Goal: Task Accomplishment & Management: Use online tool/utility

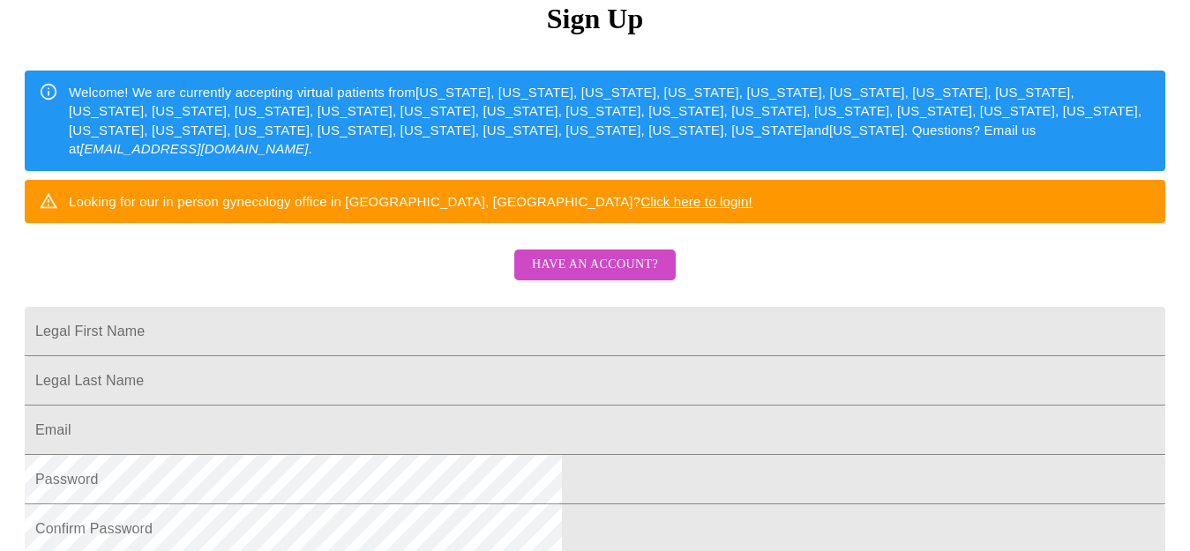
scroll to position [206, 0]
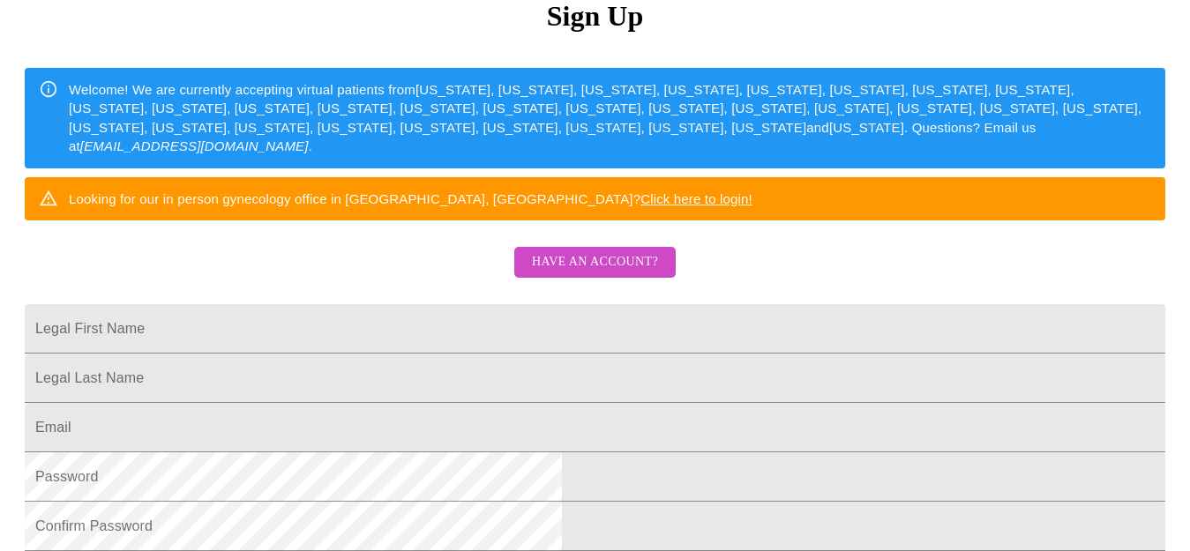
click at [623, 273] on span "Have an account?" at bounding box center [595, 262] width 126 height 22
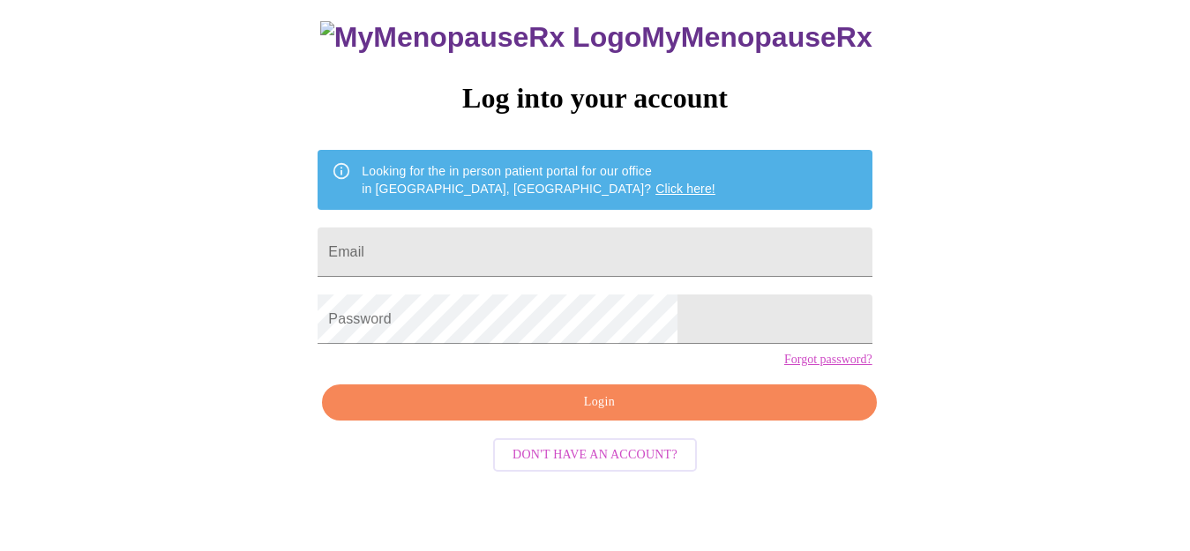
scroll to position [85, 0]
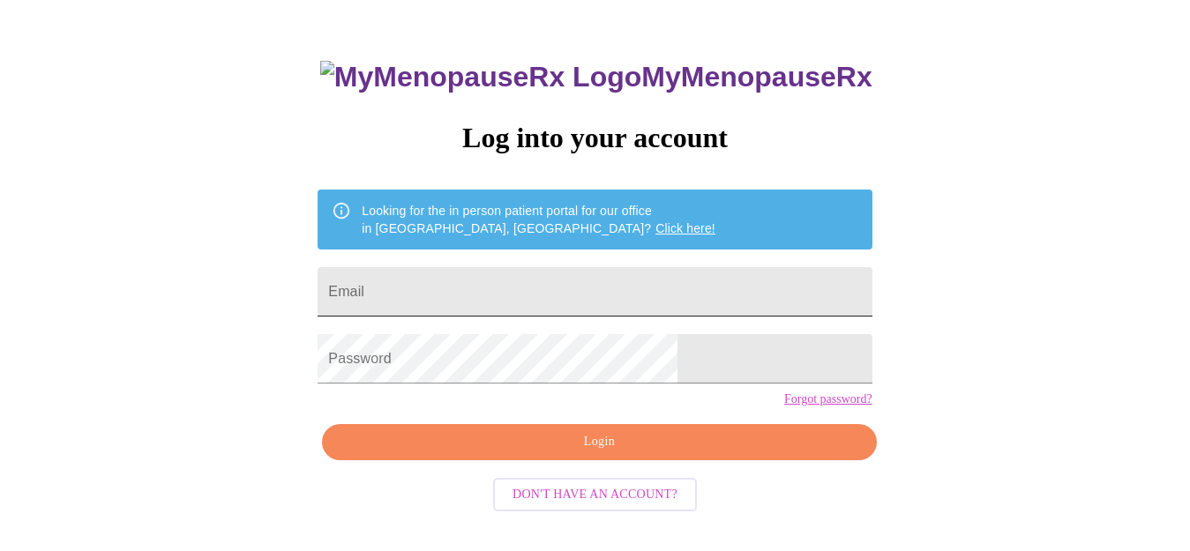
click at [580, 286] on input "Email" at bounding box center [594, 291] width 554 height 49
type input "jc3419@yahoo.com"
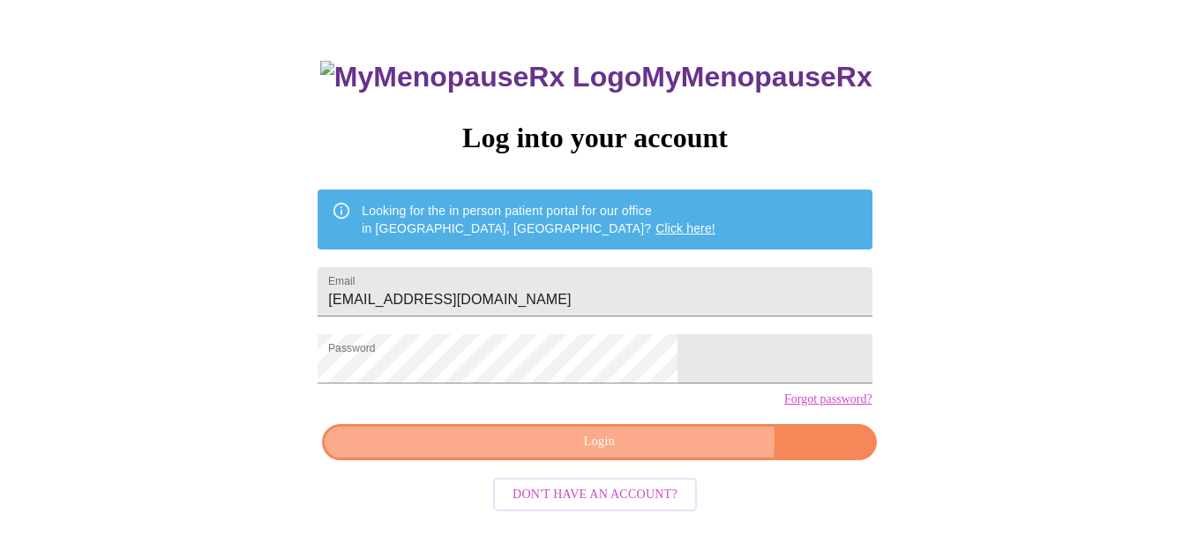
click at [646, 453] on span "Login" at bounding box center [598, 442] width 513 height 22
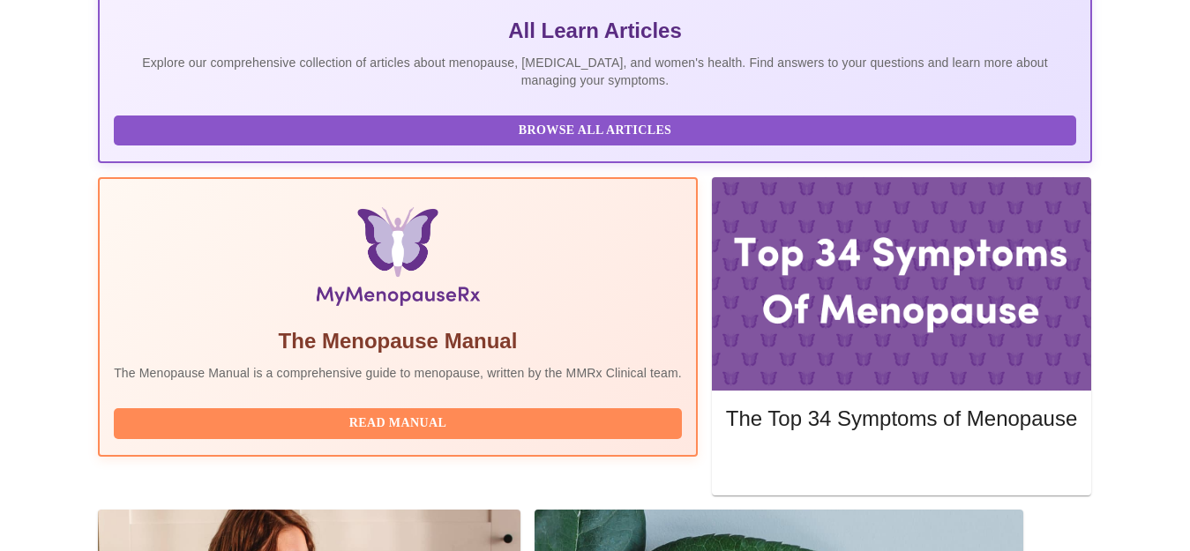
scroll to position [414, 0]
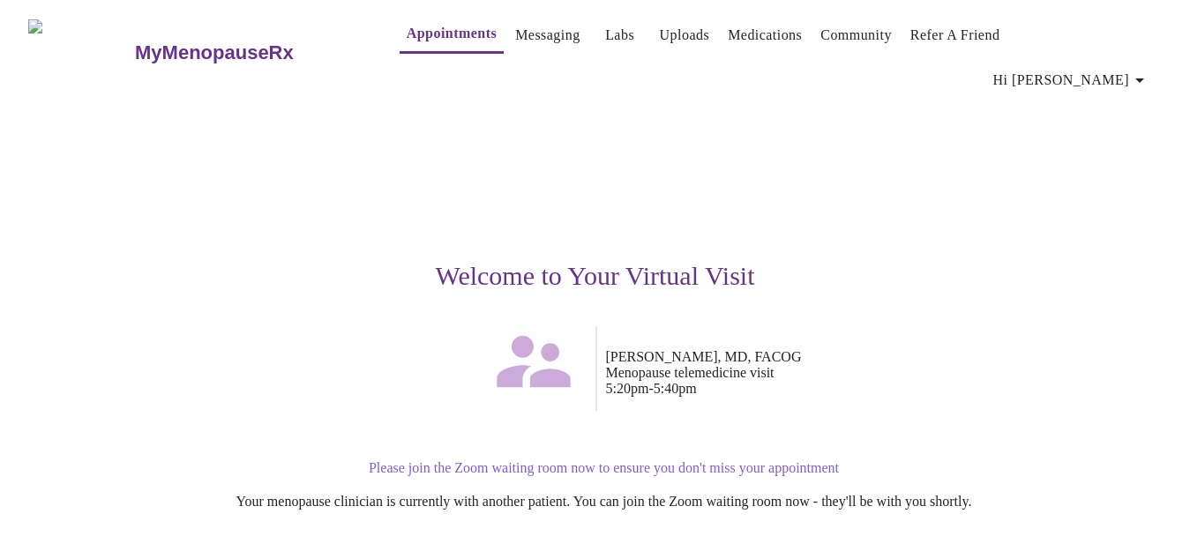
click at [696, 143] on div "Welcome to Your Virtual Visit" at bounding box center [595, 212] width 1086 height 228
click at [580, 460] on p "Please join the Zoom waiting room now to ensure you don't miss your appointment" at bounding box center [604, 468] width 1069 height 16
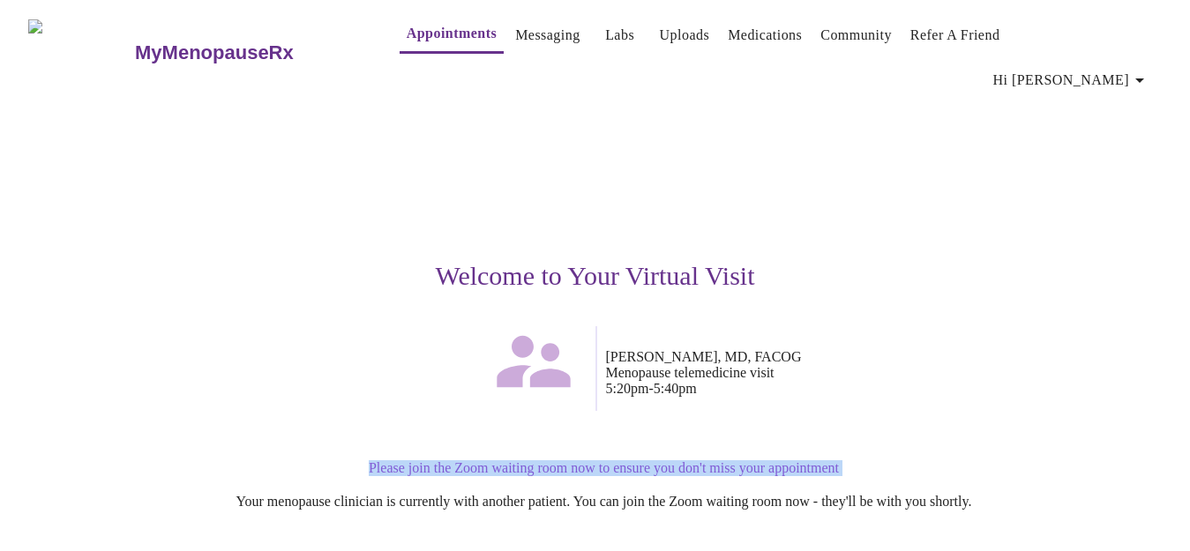
scroll to position [138, 0]
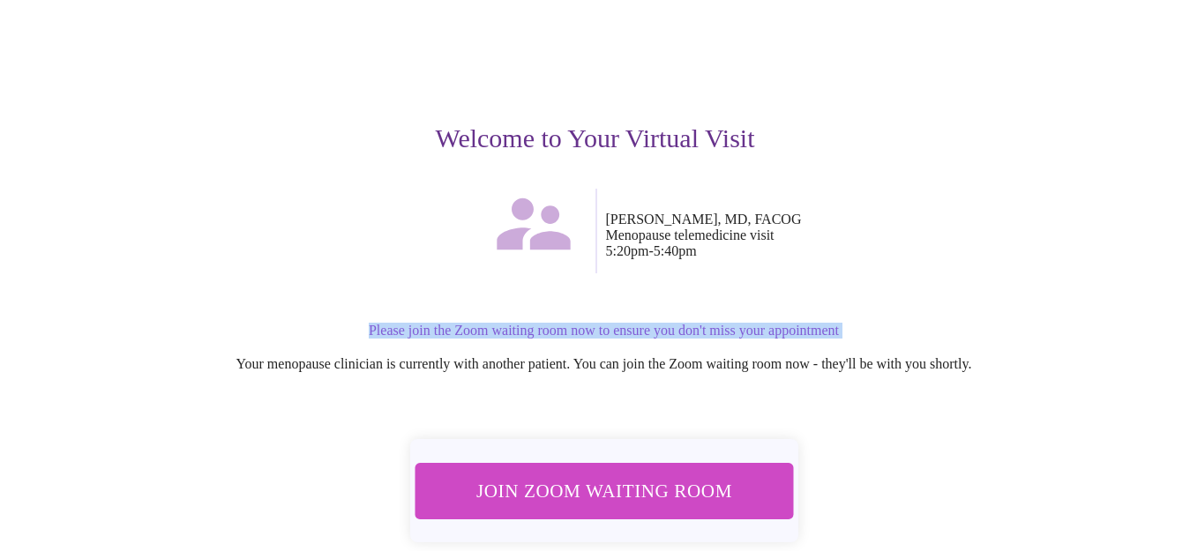
click at [671, 474] on span "Join Zoom Waiting Room" at bounding box center [604, 491] width 346 height 34
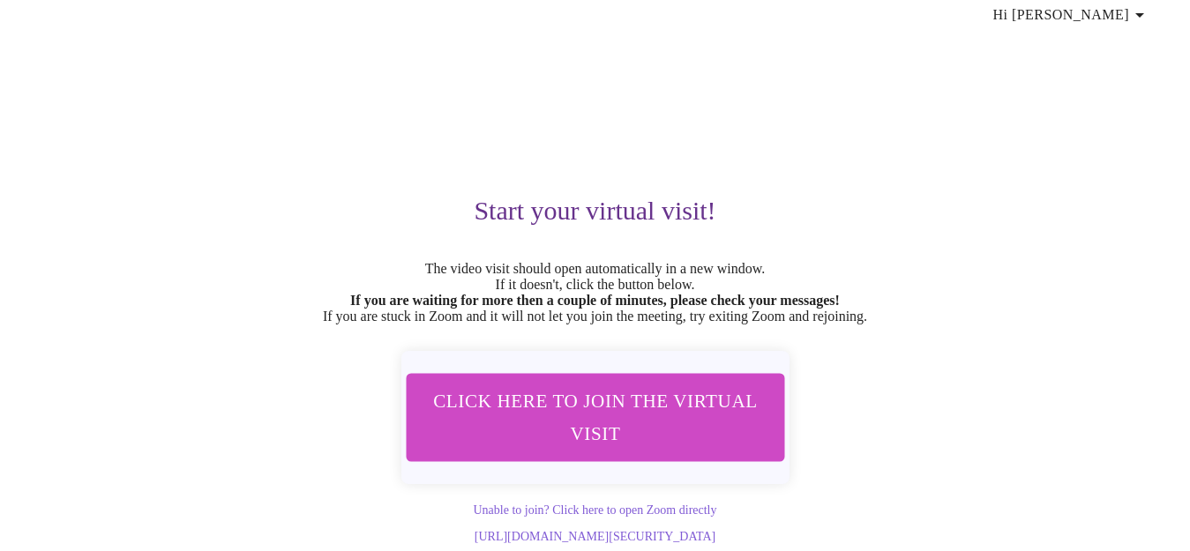
scroll to position [78, 0]
click at [602, 384] on span "Click here to join the virtual visit" at bounding box center [595, 417] width 337 height 66
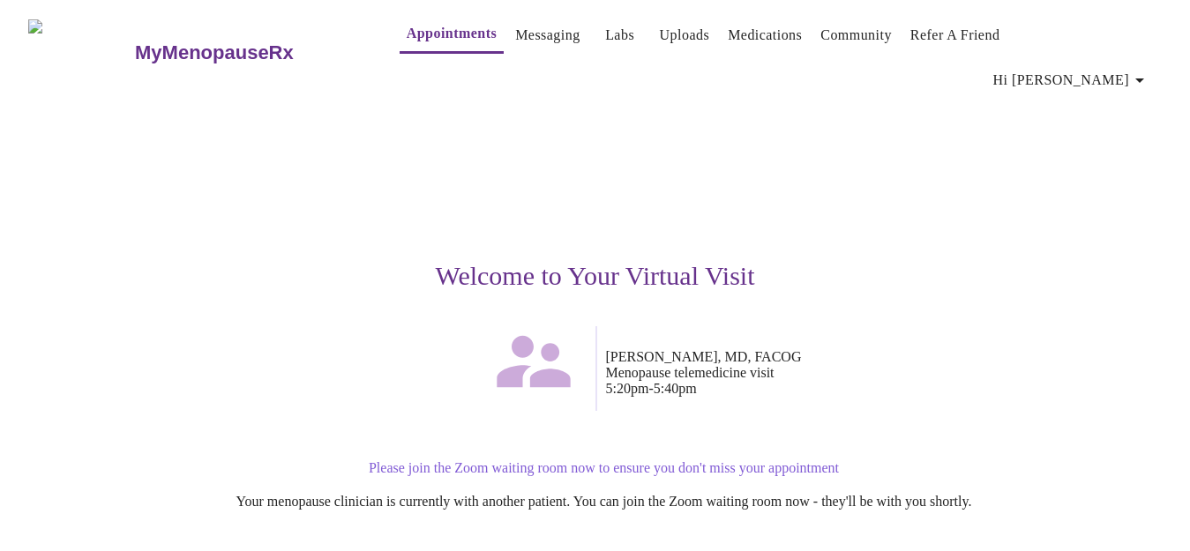
click at [521, 37] on link "Messaging" at bounding box center [547, 35] width 64 height 25
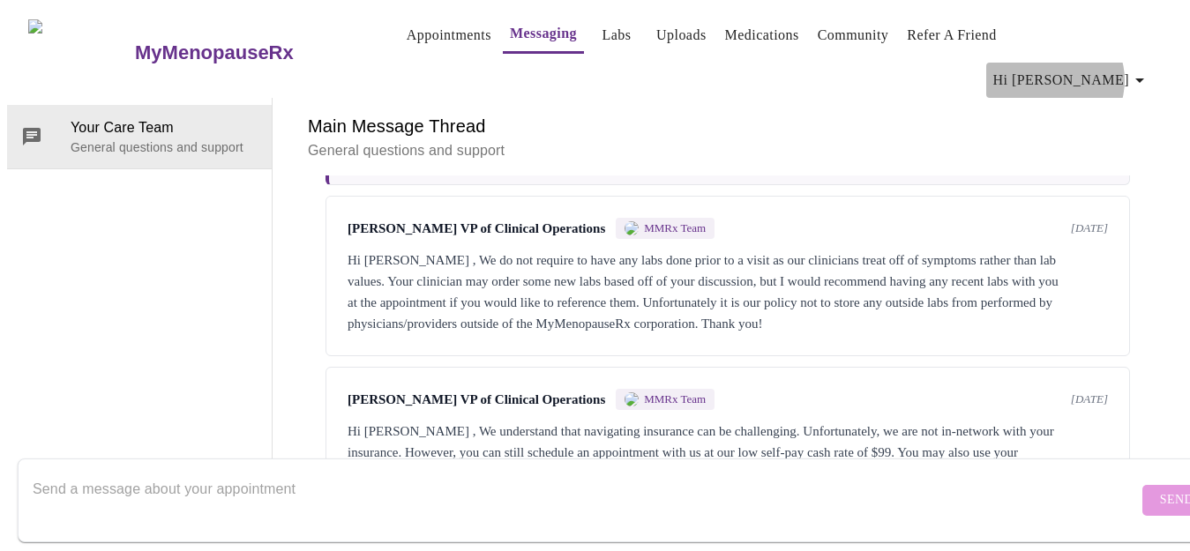
click at [1144, 78] on icon "button" at bounding box center [1139, 80] width 9 height 4
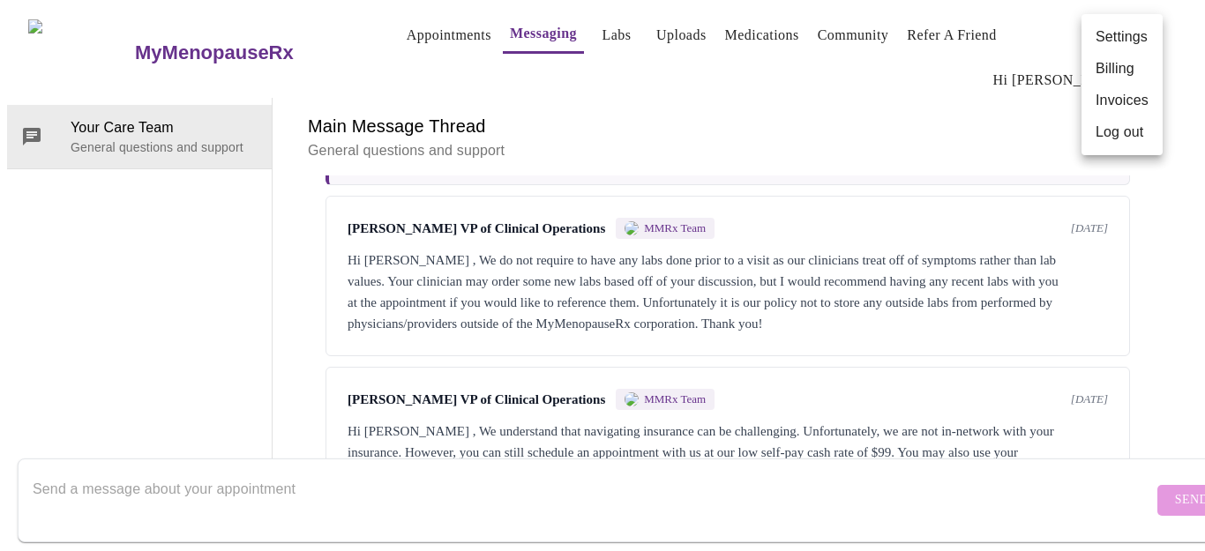
click at [409, 37] on div at bounding box center [602, 275] width 1205 height 551
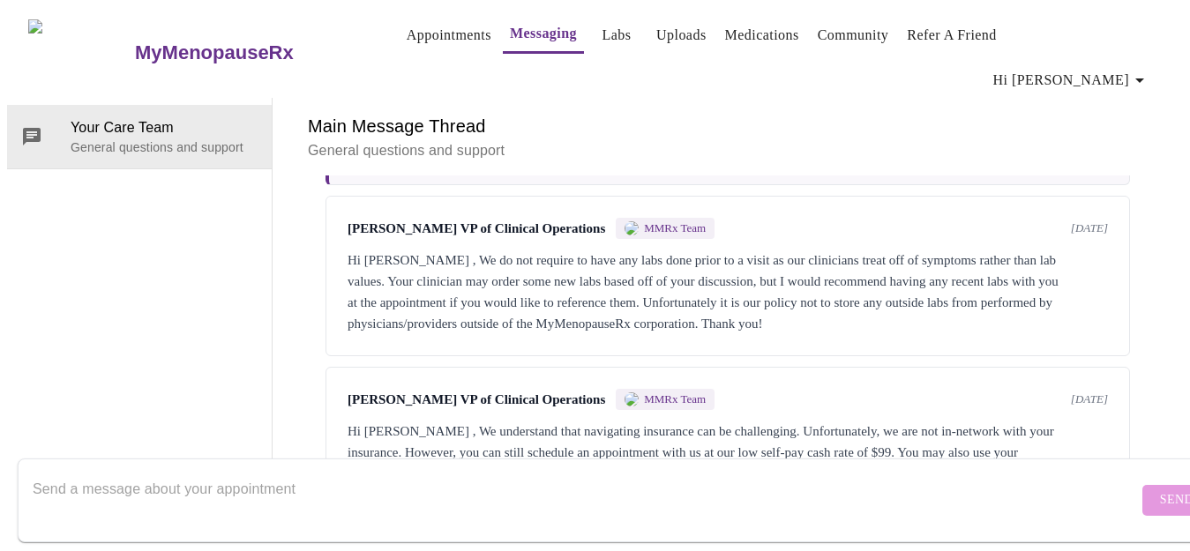
click at [409, 37] on link "Appointments" at bounding box center [448, 35] width 85 height 25
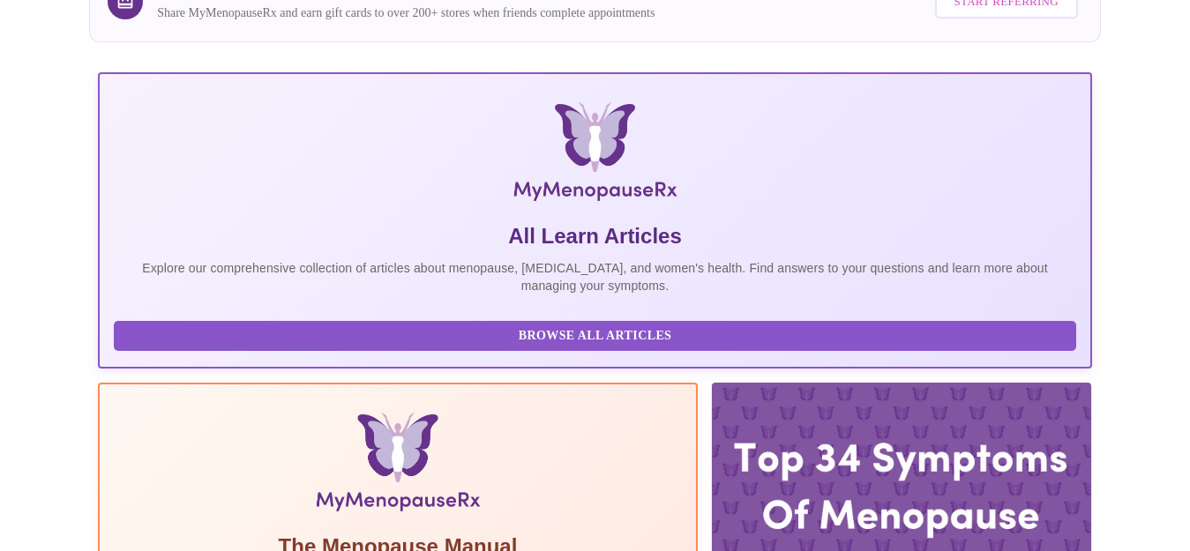
scroll to position [414, 0]
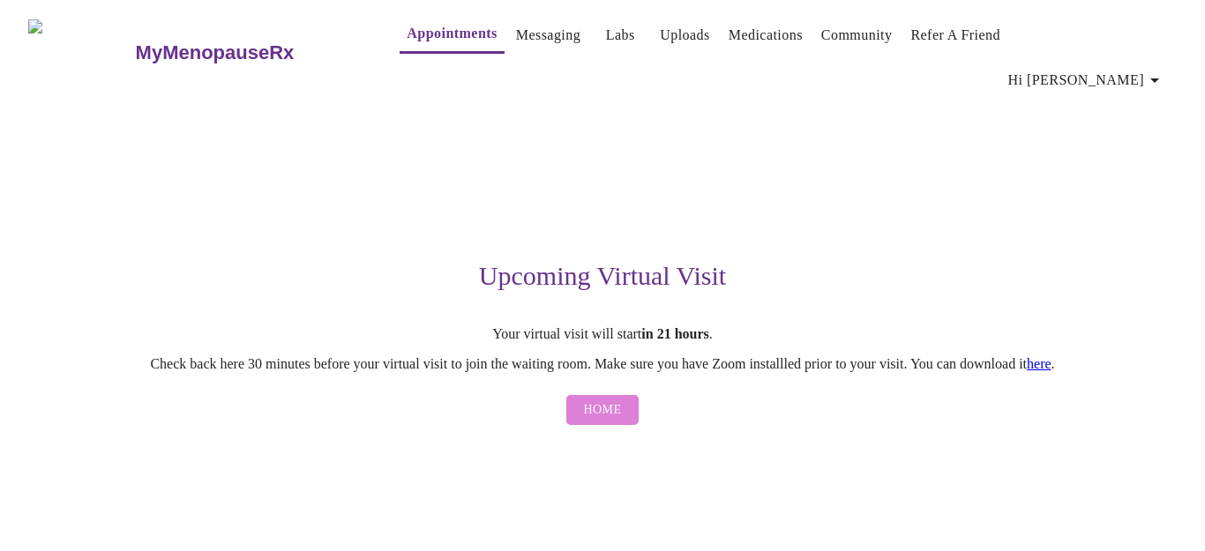
click at [615, 399] on span "Home" at bounding box center [603, 410] width 38 height 22
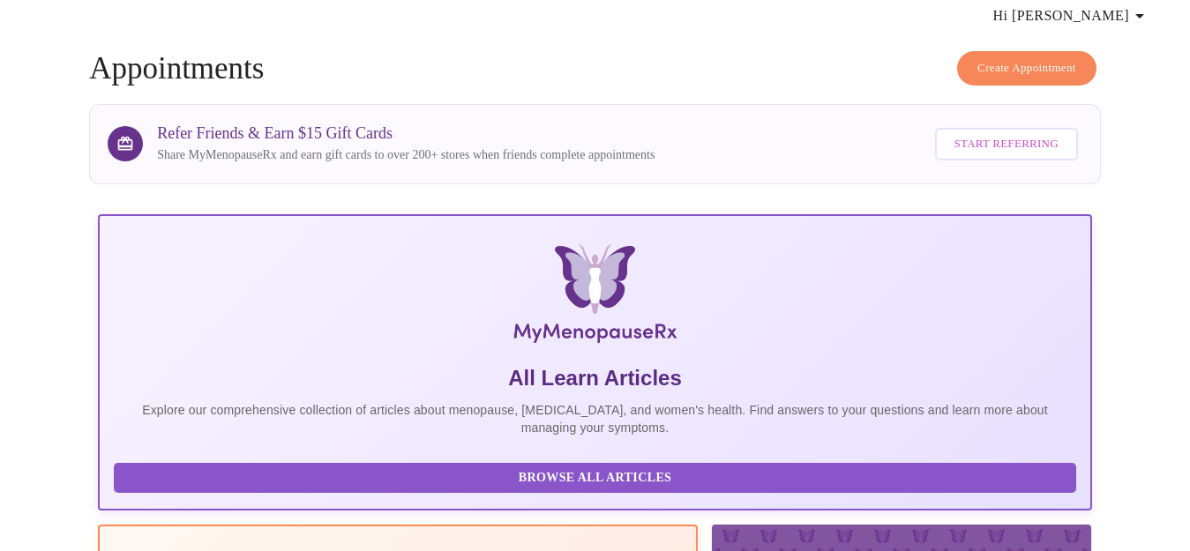
scroll to position [70, 0]
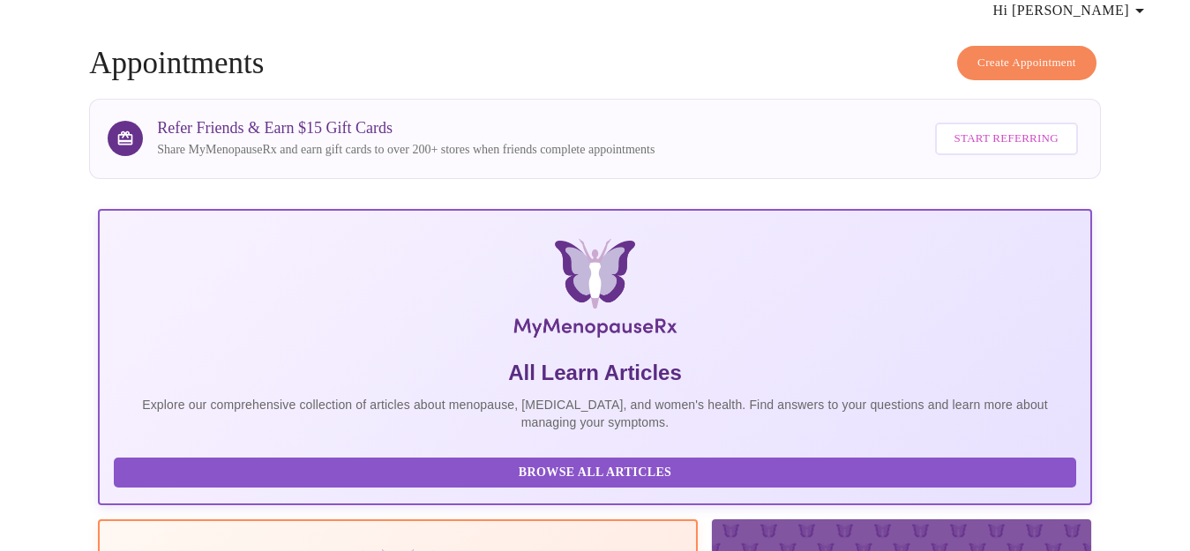
click at [269, 401] on p "Explore our comprehensive collection of articles about menopause, [MEDICAL_DATA…" at bounding box center [595, 413] width 962 height 35
click at [226, 420] on div "All Learn Articles Explore our comprehensive collection of articles about menop…" at bounding box center [595, 404] width 962 height 90
drag, startPoint x: 226, startPoint y: 420, endPoint x: 226, endPoint y: 459, distance: 38.8
click at [226, 462] on span "Browse All Articles" at bounding box center [594, 473] width 927 height 22
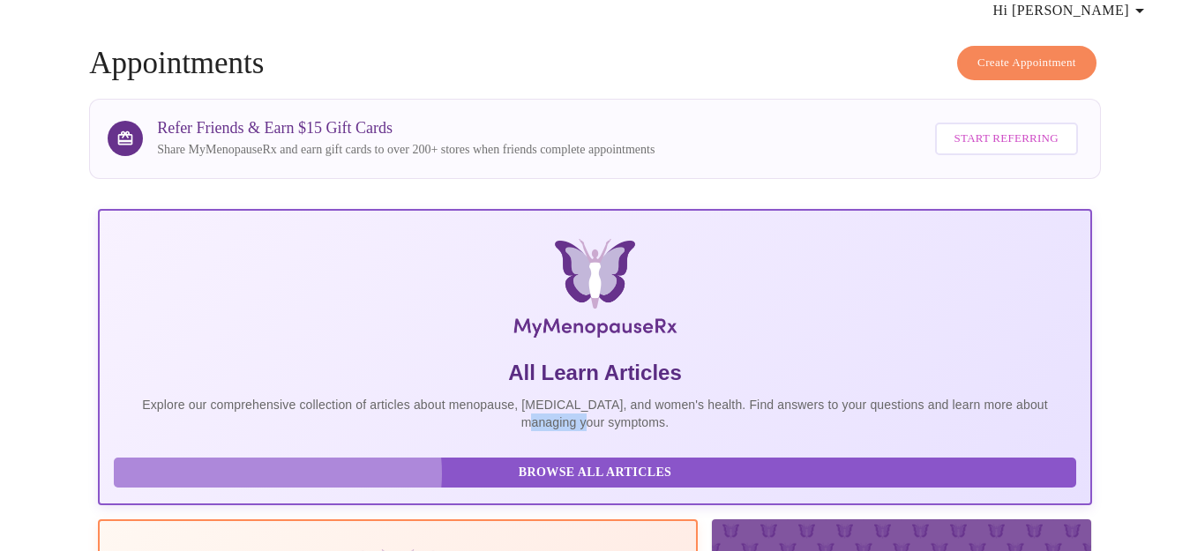
click at [278, 462] on span "Browse All Articles" at bounding box center [594, 473] width 927 height 22
